Goal: Register for event/course

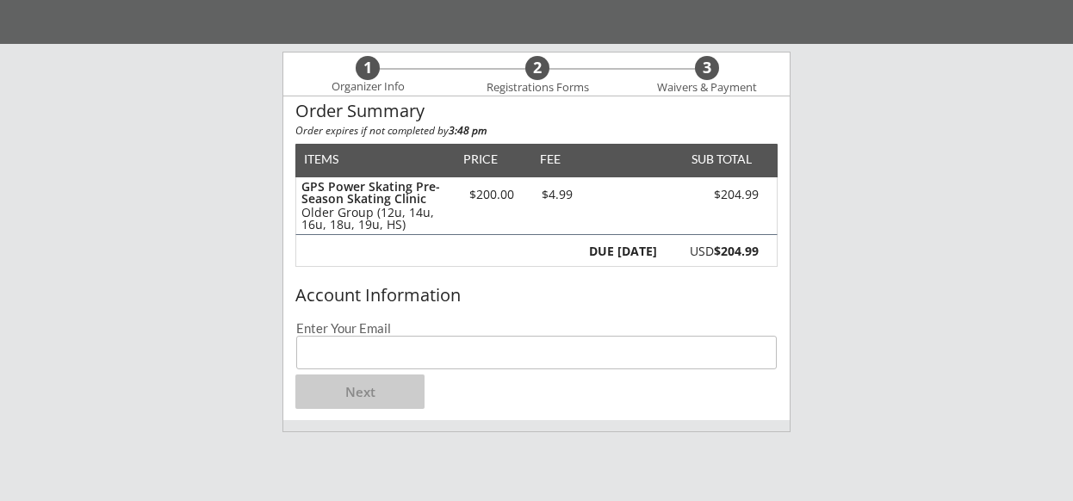
scroll to position [154, 0]
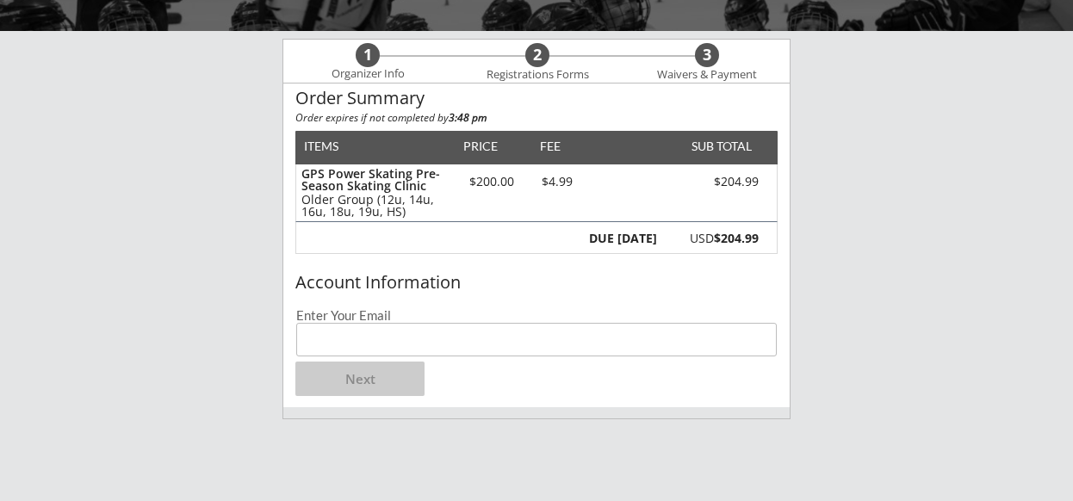
click at [535, 346] on input "email" at bounding box center [536, 340] width 481 height 34
type input "[PERSON_NAME][EMAIL_ADDRESS][PERSON_NAME][DOMAIN_NAME]"
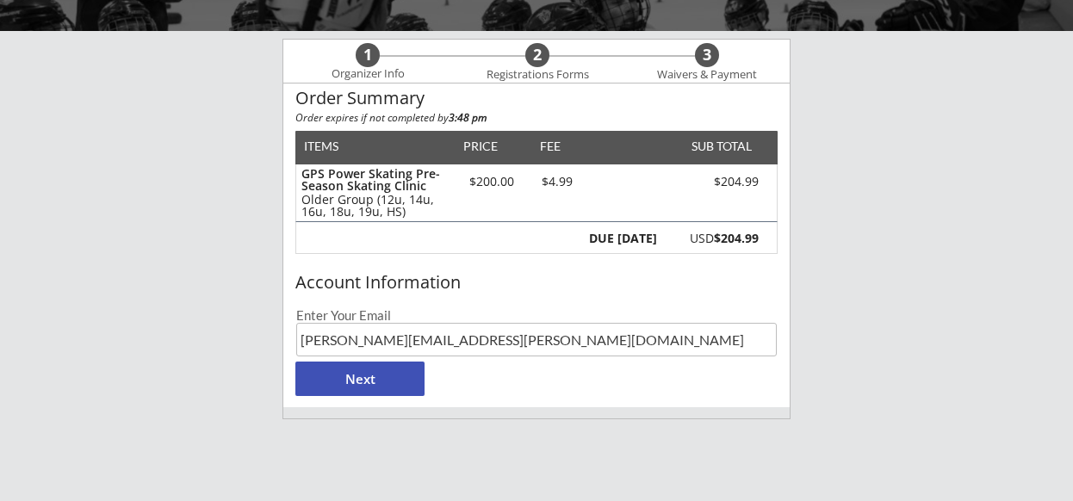
click at [375, 378] on button "Next" at bounding box center [359, 379] width 129 height 34
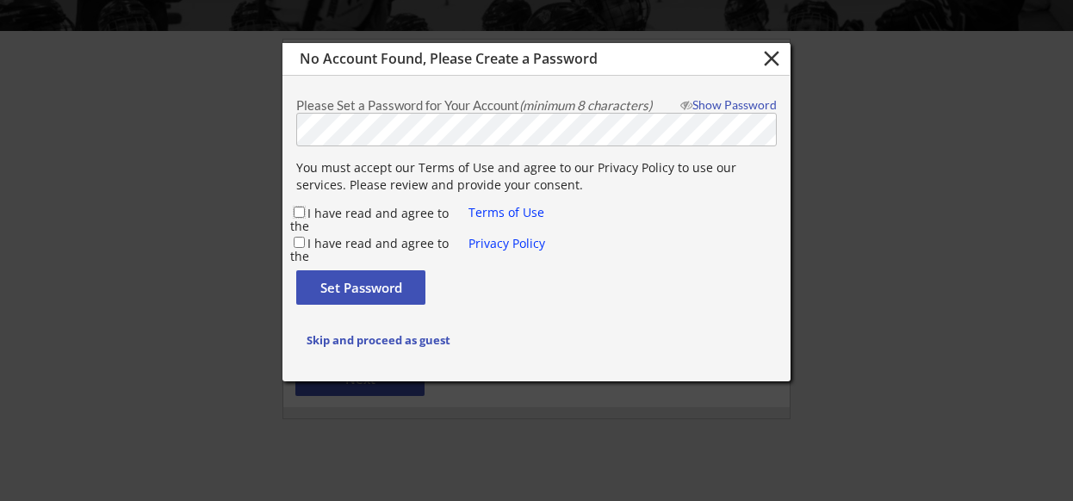
click at [294, 208] on input "I have read and agree to the" at bounding box center [299, 212] width 11 height 11
checkbox input "true"
click at [297, 241] on input "I have read and agree to the" at bounding box center [299, 242] width 11 height 11
checkbox input "true"
click at [329, 278] on button "Set Password" at bounding box center [360, 287] width 129 height 34
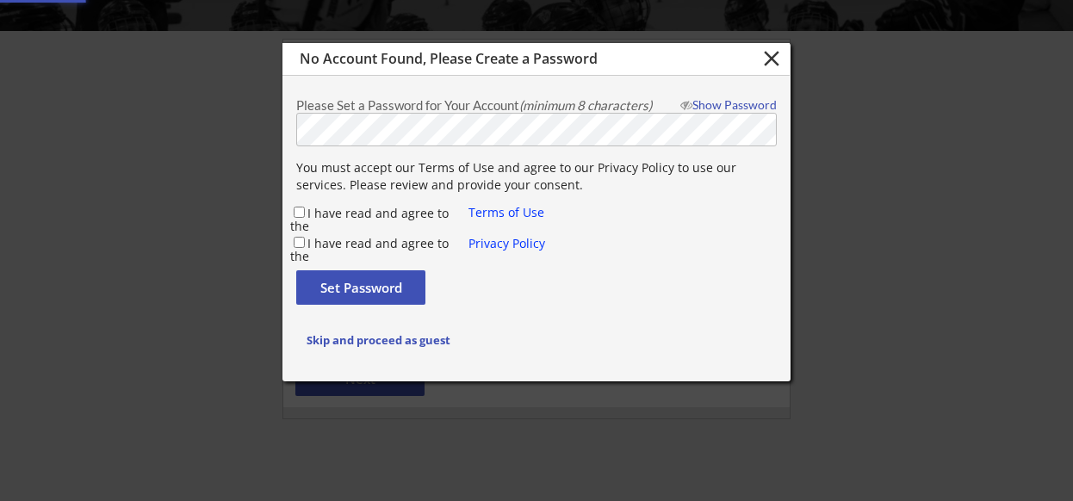
checkbox input "false"
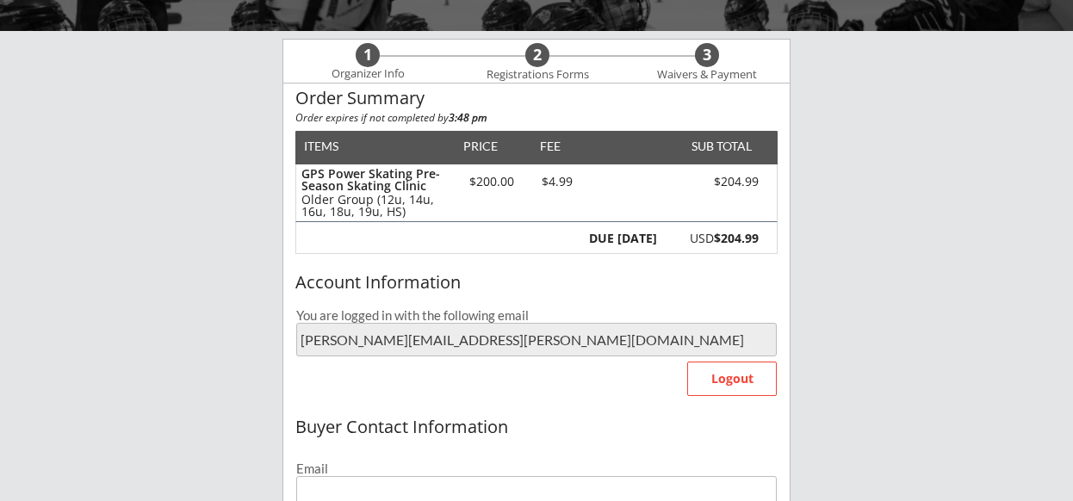
type input "[PERSON_NAME][EMAIL_ADDRESS][PERSON_NAME][DOMAIN_NAME]"
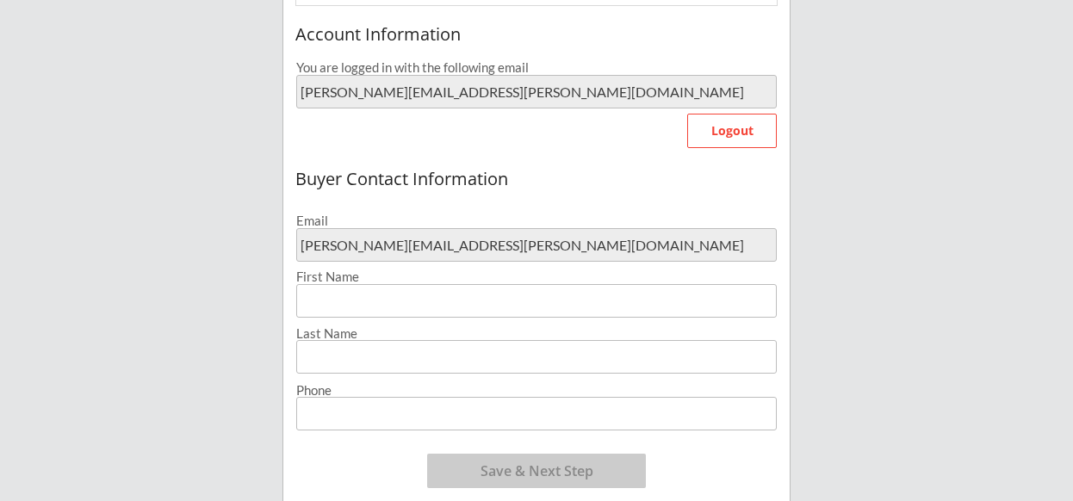
scroll to position [406, 0]
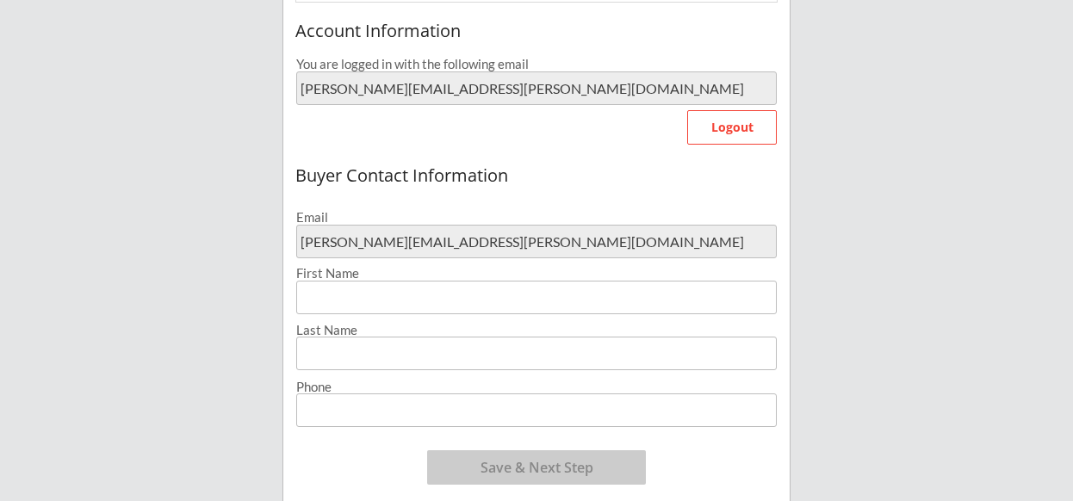
click at [495, 297] on input "input" at bounding box center [536, 298] width 481 height 34
type input "[PERSON_NAME]"
type input "Waring"
type input "[PHONE_NUMBER]"
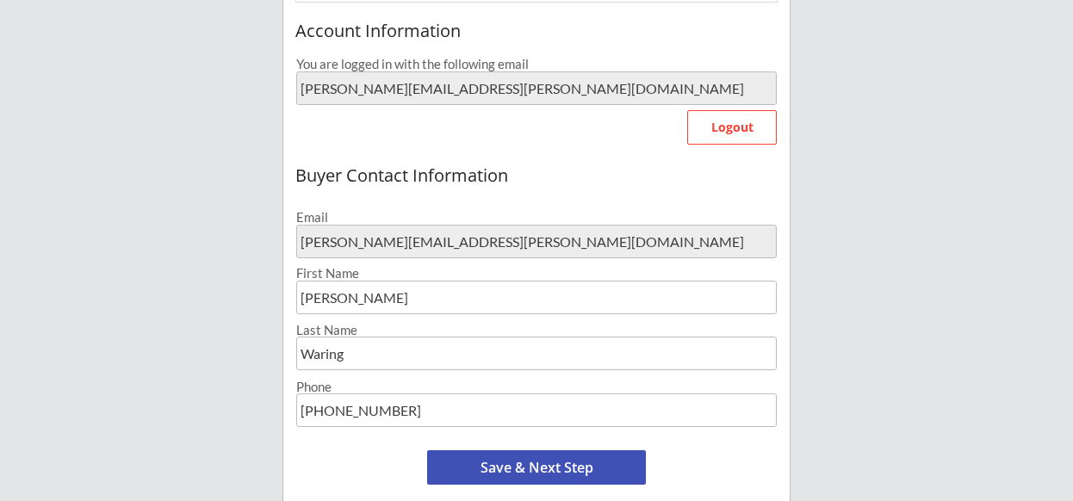
click at [512, 467] on button "Save & Next Step" at bounding box center [536, 467] width 219 height 34
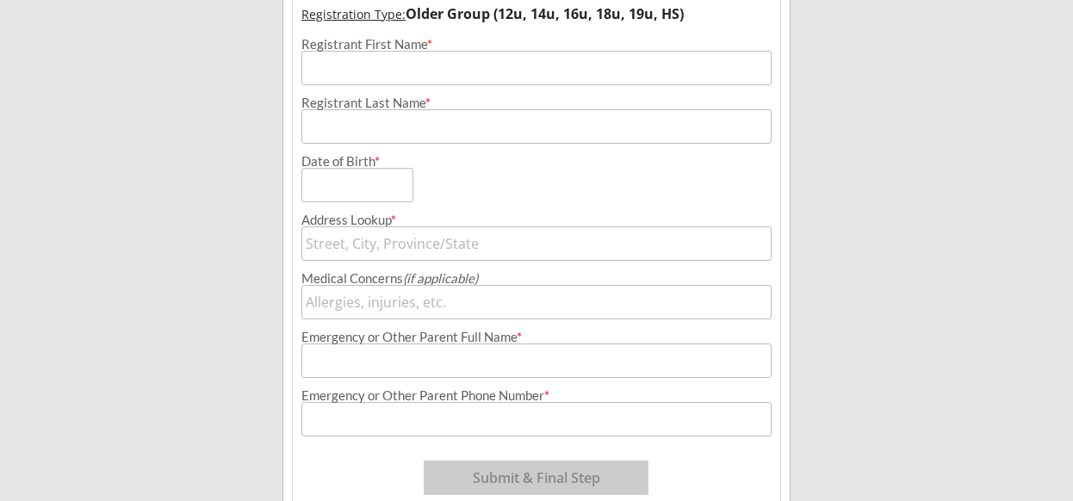
scroll to position [176, 0]
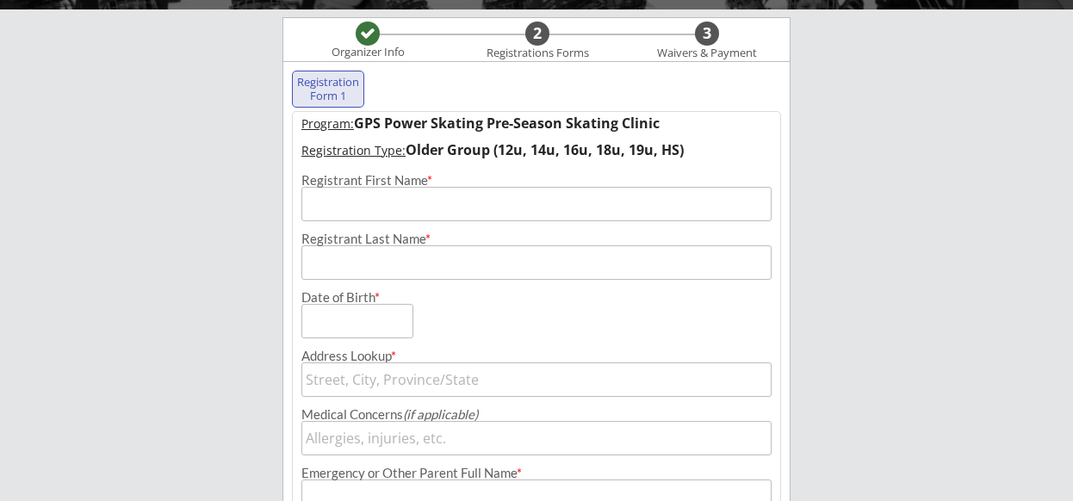
click at [403, 199] on input "input" at bounding box center [536, 204] width 470 height 34
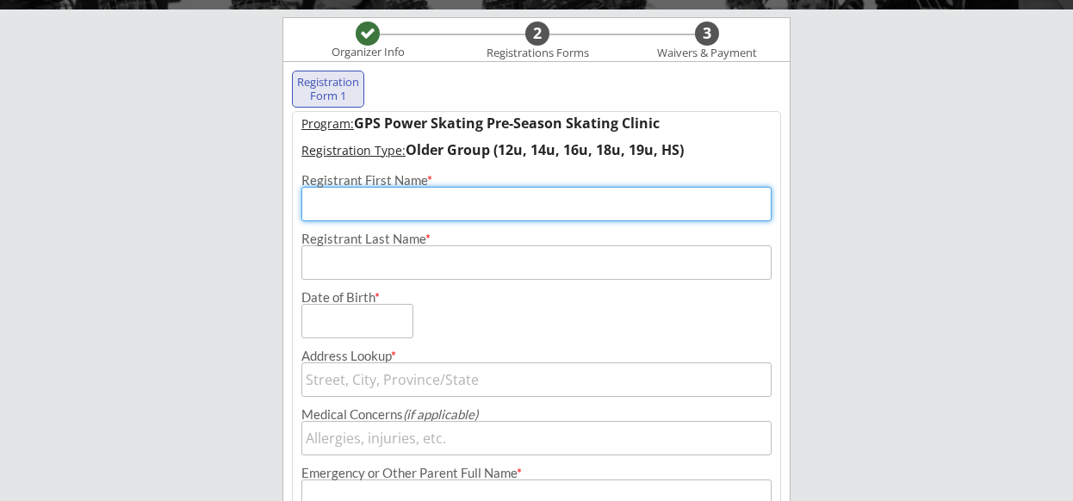
type input "Gage"
type input "Waring"
type input "[STREET_ADDRESS]"
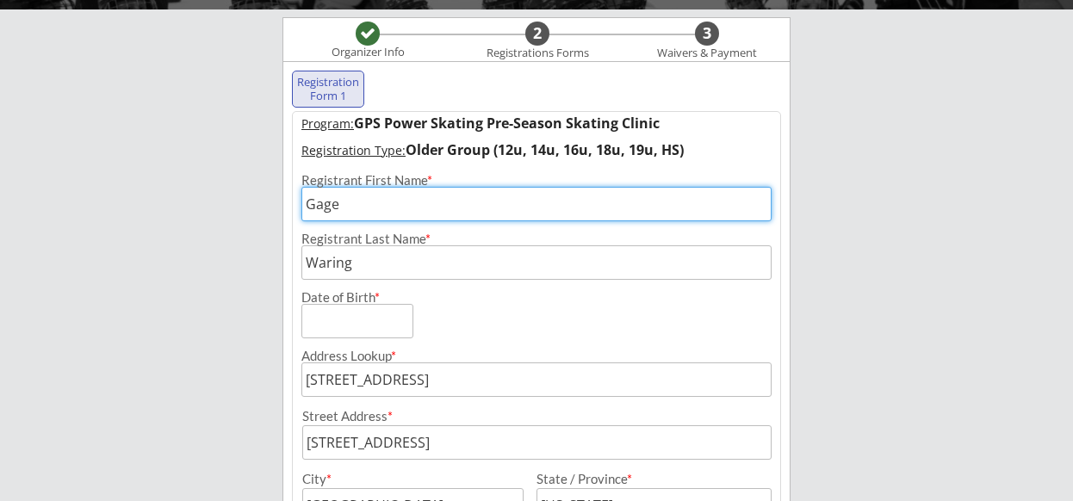
click at [329, 321] on input "input" at bounding box center [357, 321] width 112 height 34
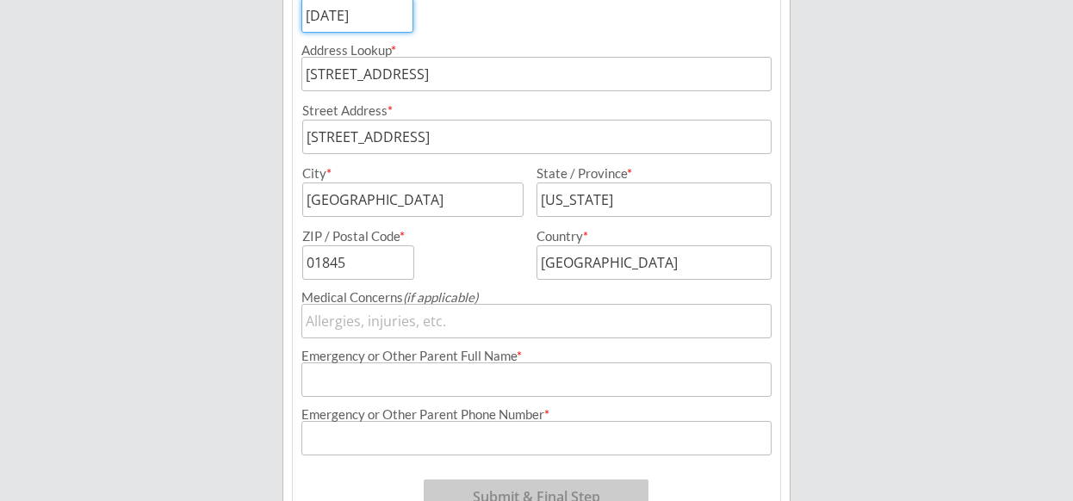
scroll to position [482, 0]
type input "[DATE]"
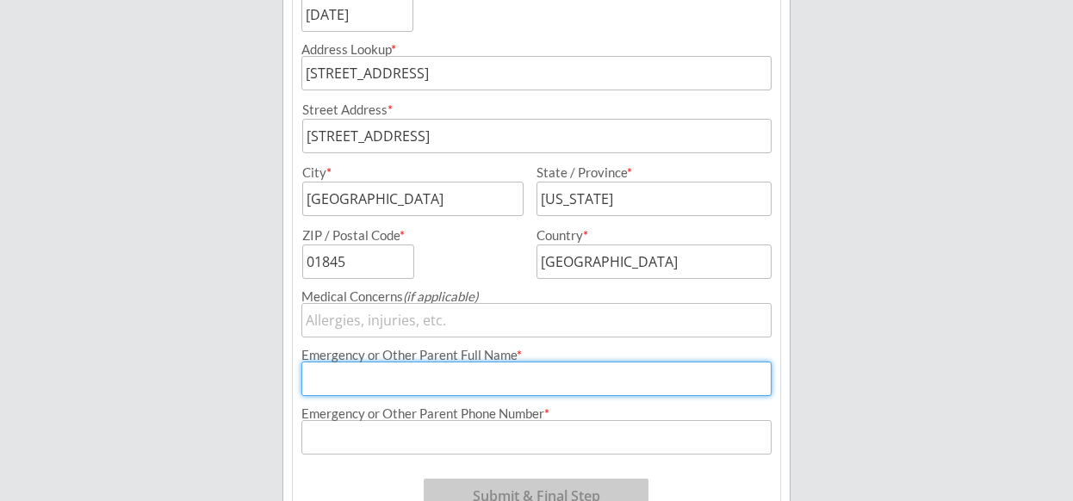
click at [444, 377] on input "input" at bounding box center [536, 379] width 470 height 34
type input "[PERSON_NAME]"
type input "[PHONE_NUMBER]"
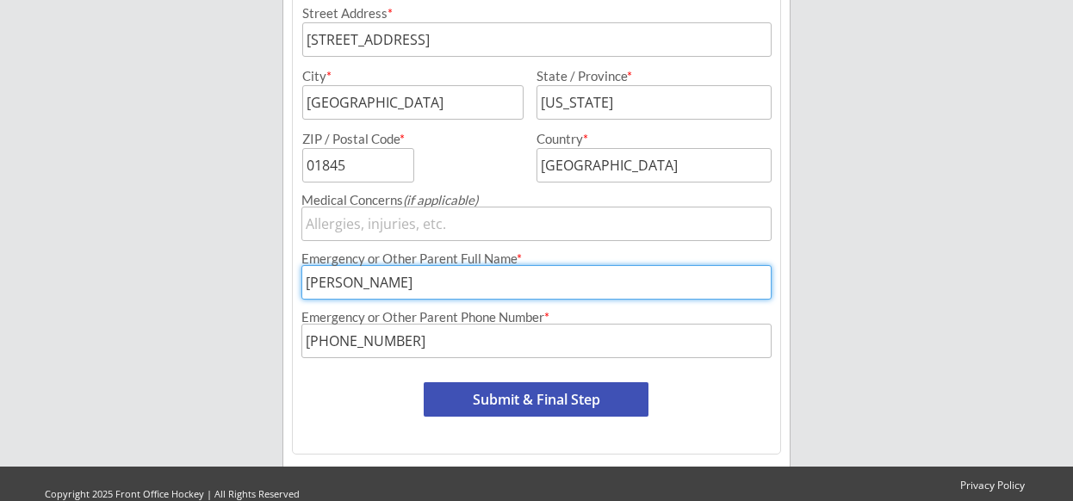
scroll to position [603, 0]
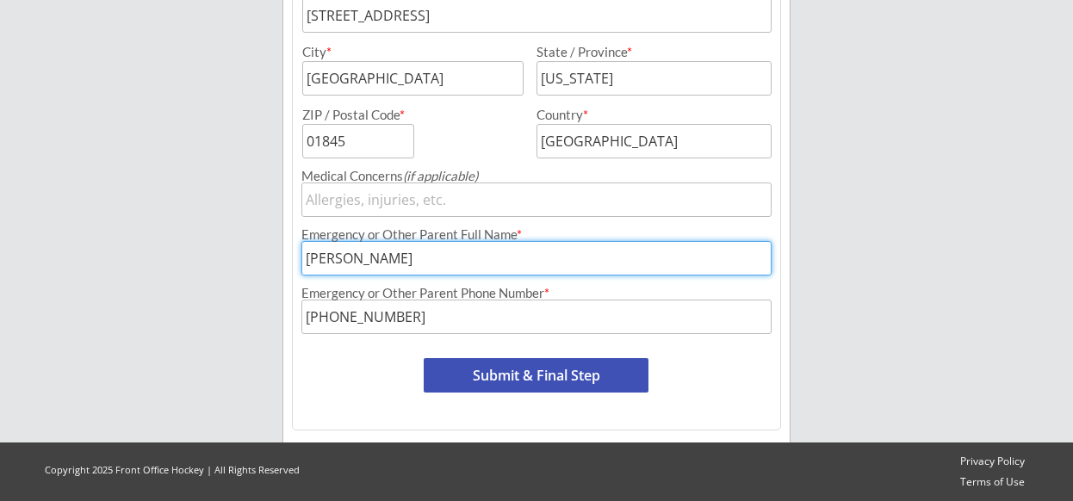
click at [472, 369] on button "Submit & Final Step" at bounding box center [536, 375] width 225 height 34
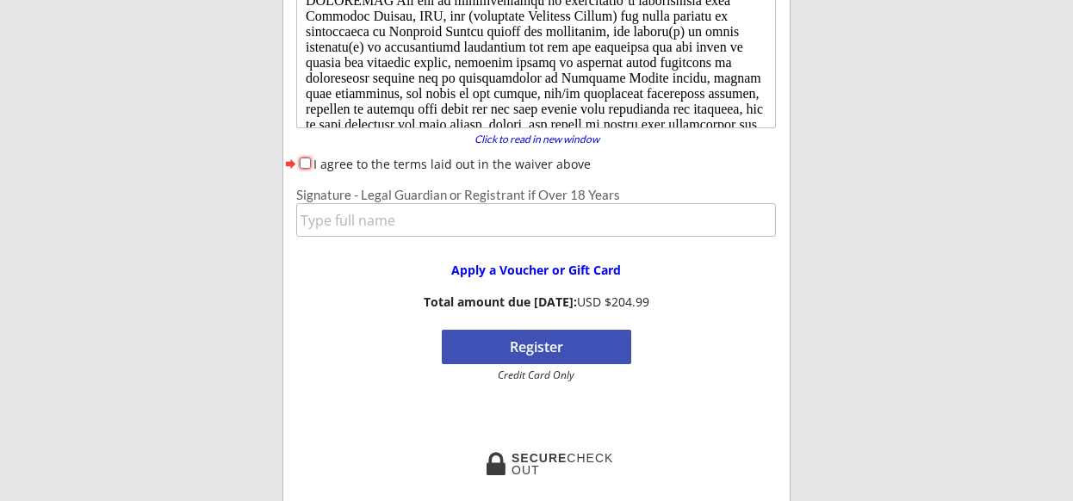
scroll to position [193, 0]
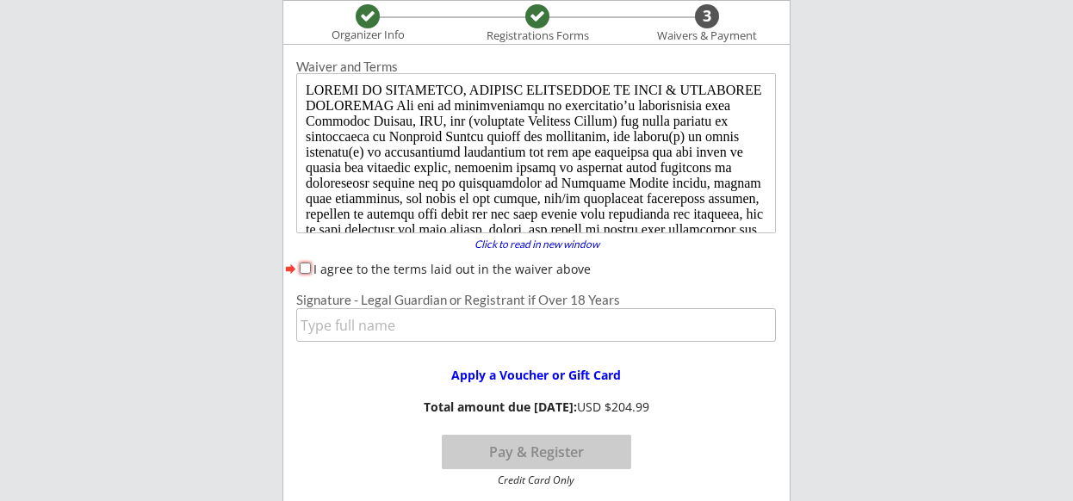
click at [304, 268] on input "I agree to the terms laid out in the waiver above" at bounding box center [305, 268] width 11 height 11
checkbox input "true"
click at [349, 320] on input "input" at bounding box center [536, 325] width 480 height 34
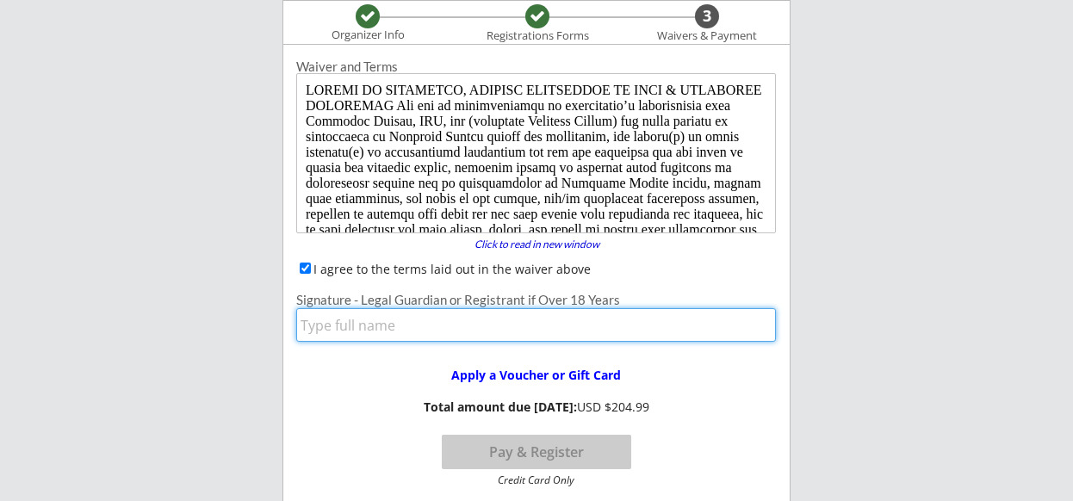
type input "[PERSON_NAME]"
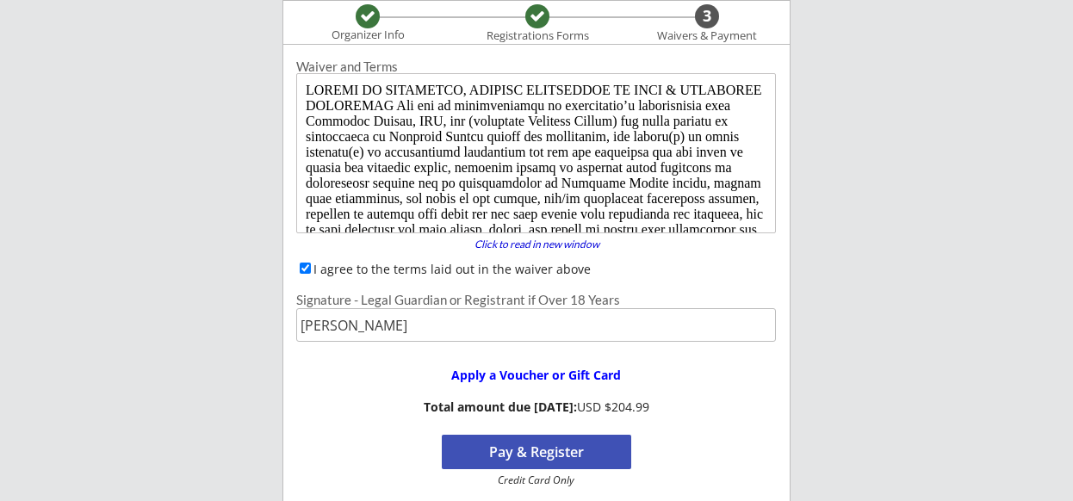
click at [509, 444] on button "Pay & Register" at bounding box center [536, 452] width 189 height 34
